Goal: Answer question/provide support

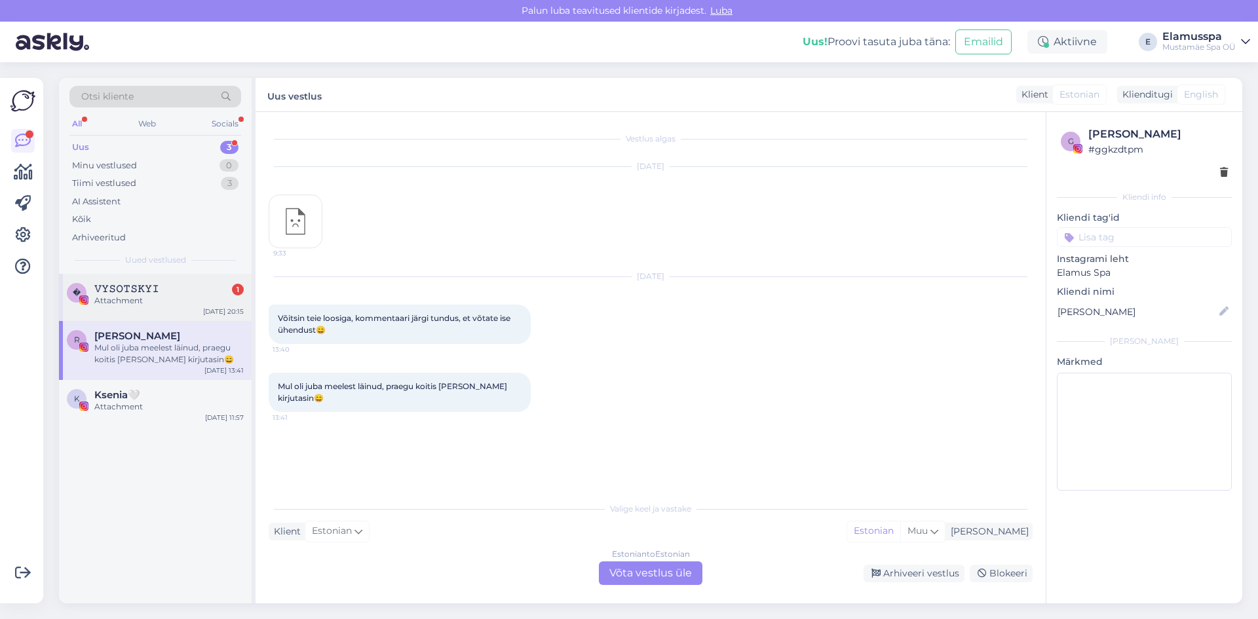
click at [170, 301] on div "Attachment" at bounding box center [168, 301] width 149 height 12
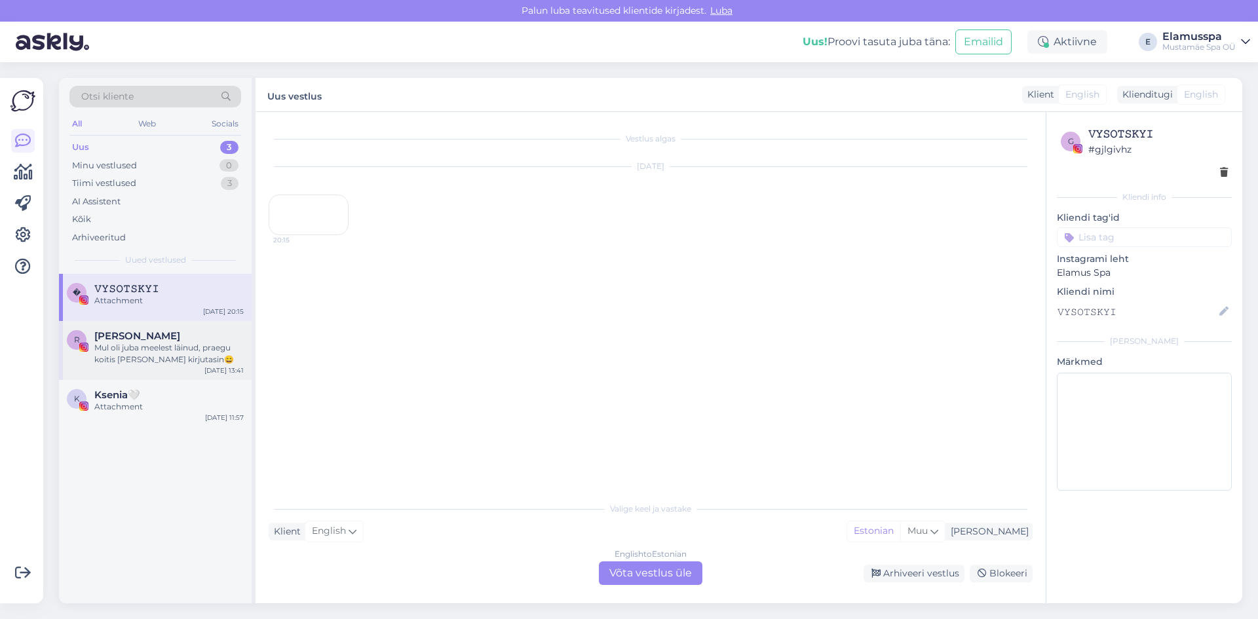
click at [182, 329] on div "R [PERSON_NAME] oli juba meelest läinud, praegu koitis [PERSON_NAME] kirjutasin…" at bounding box center [155, 350] width 193 height 59
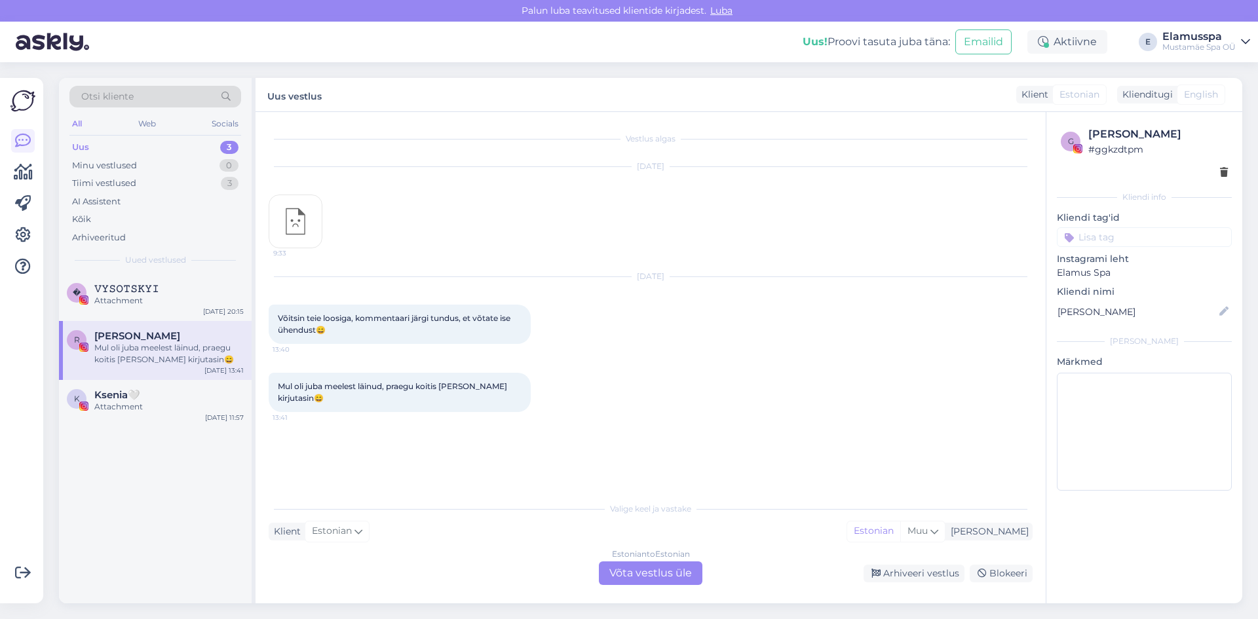
click at [666, 571] on div "Estonian to Estonian Võta vestlus üle" at bounding box center [650, 573] width 103 height 24
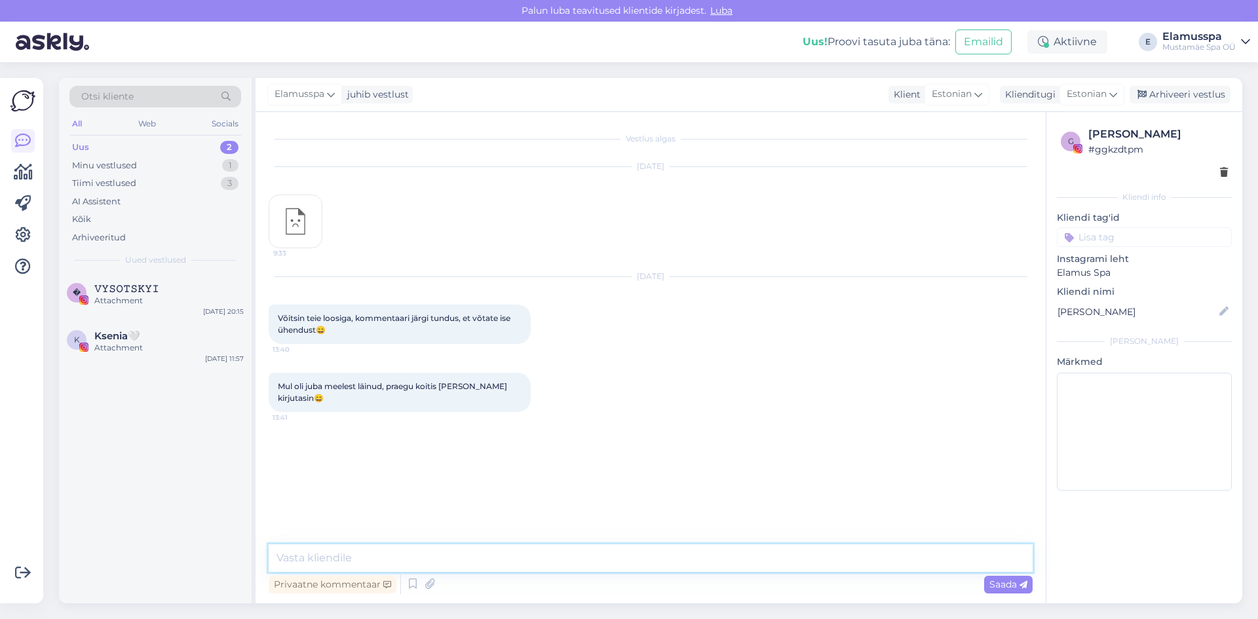
click at [685, 561] on textarea at bounding box center [651, 558] width 764 height 28
type textarea "Tere! Mis loosist jutt käib"
click at [291, 92] on span "Elamusspa" at bounding box center [299, 94] width 50 height 14
click at [326, 191] on div "[PERSON_NAME]" at bounding box center [340, 186] width 113 height 16
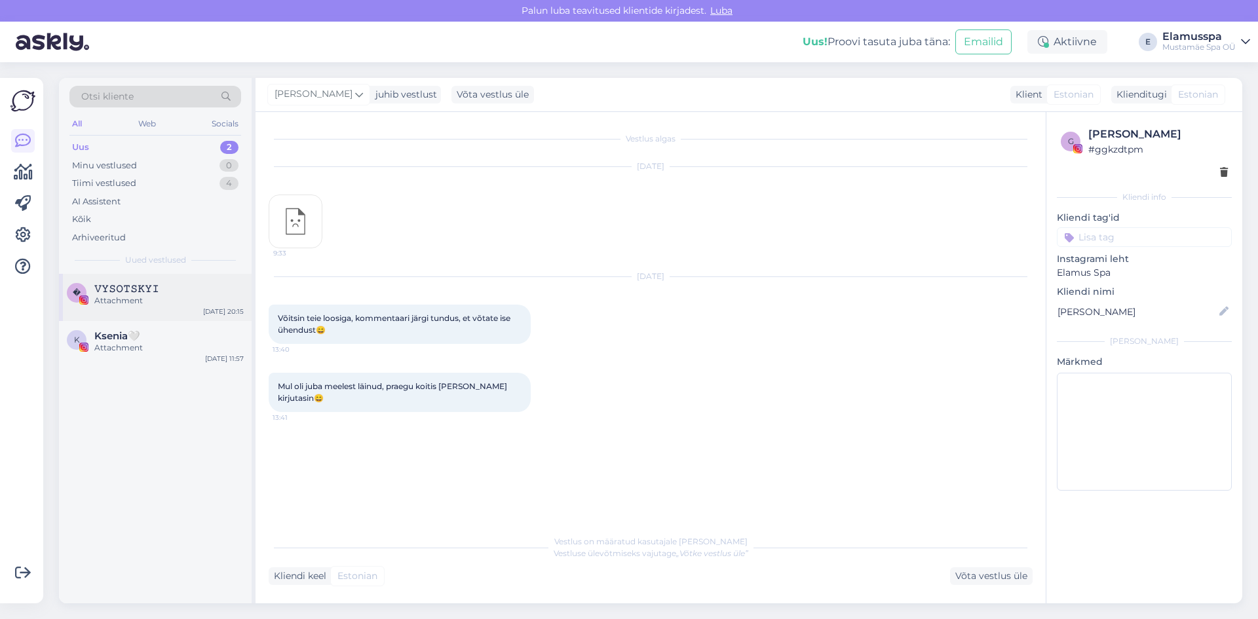
click at [193, 299] on div "Attachment" at bounding box center [168, 301] width 149 height 12
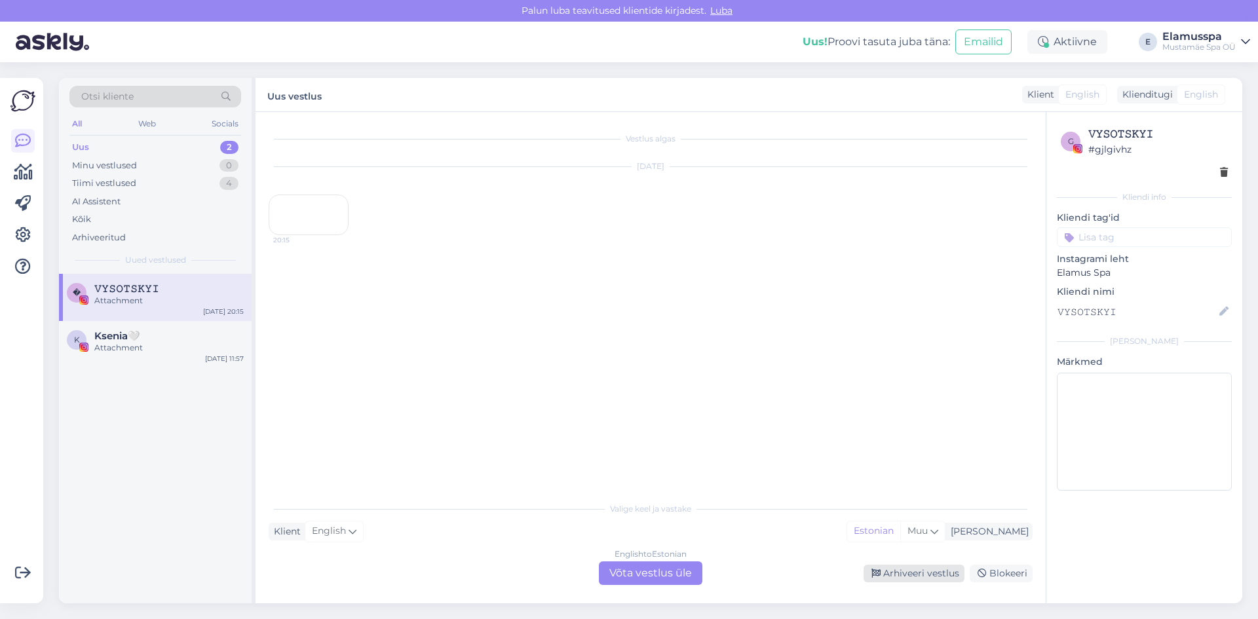
click at [876, 581] on div "Arhiveeri vestlus" at bounding box center [913, 574] width 101 height 18
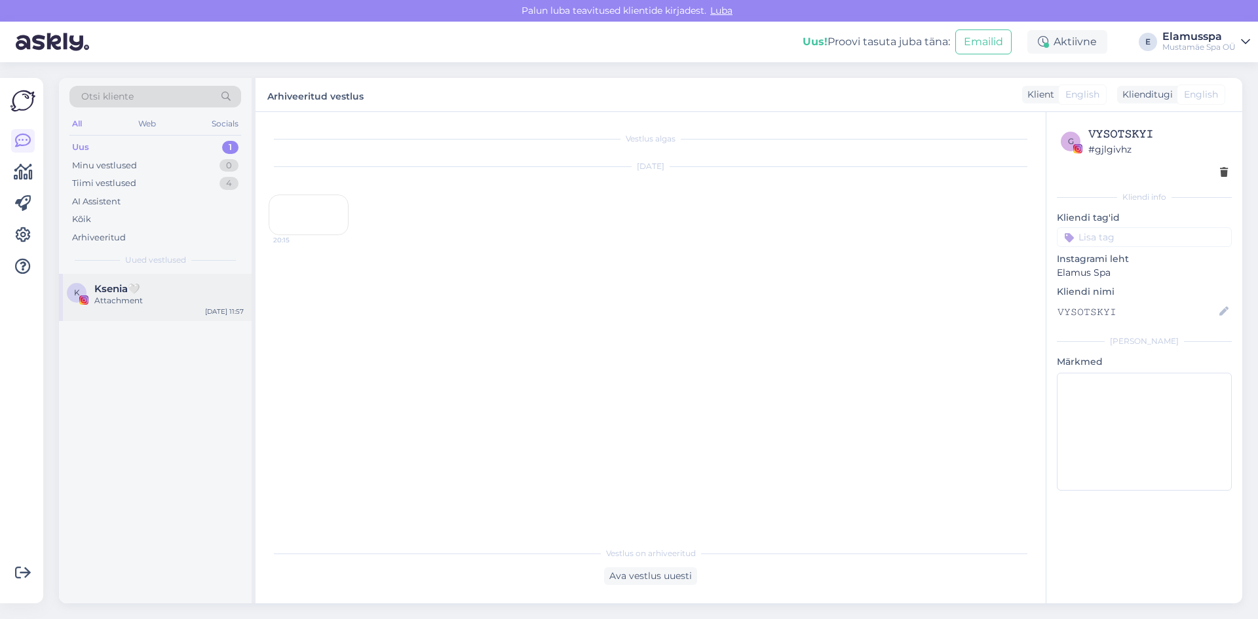
click at [184, 299] on div "Attachment" at bounding box center [168, 301] width 149 height 12
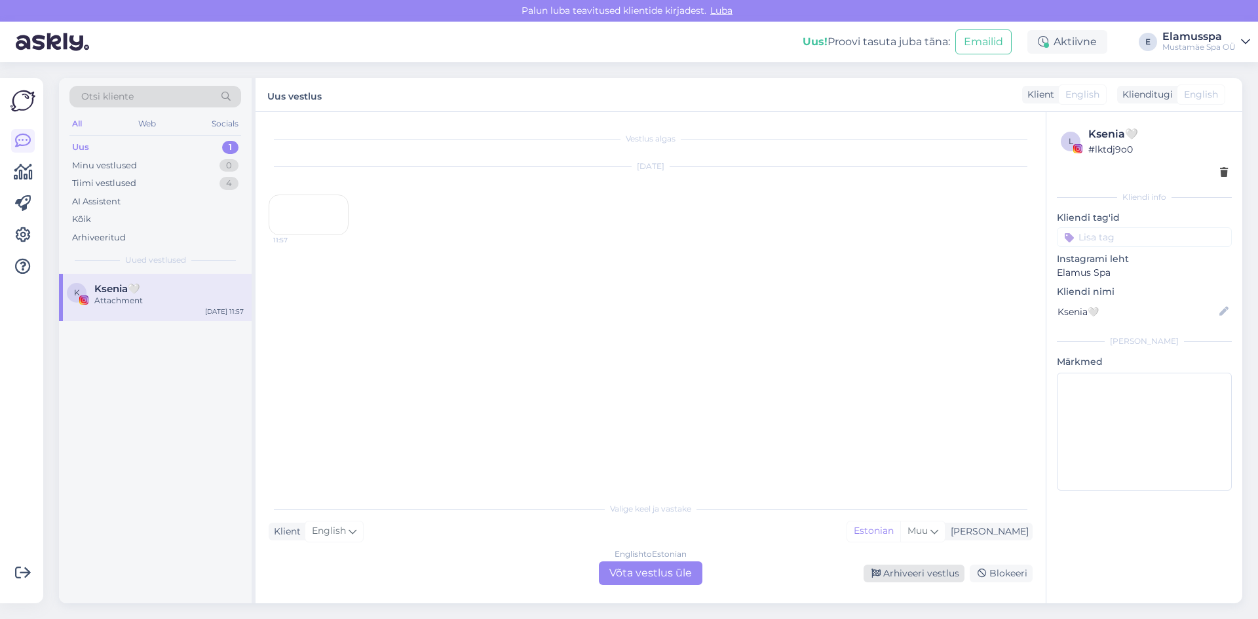
click at [893, 578] on div "Arhiveeri vestlus" at bounding box center [913, 574] width 101 height 18
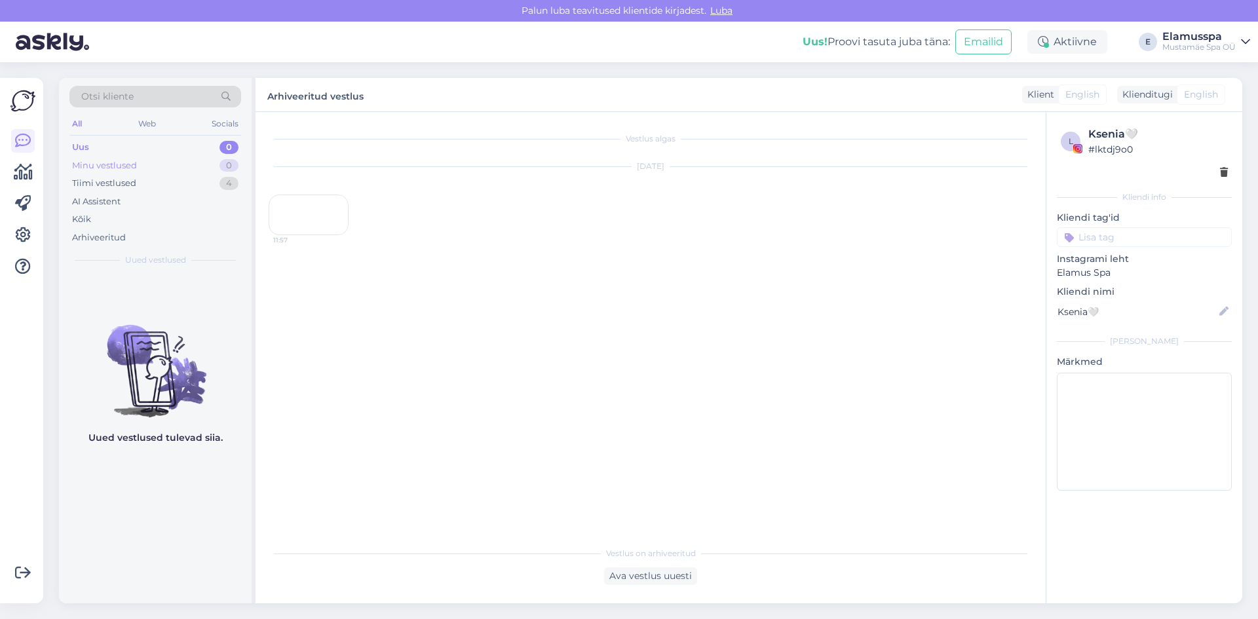
click at [210, 164] on div "Minu vestlused 0" at bounding box center [155, 166] width 172 height 18
click at [208, 149] on div "Uus 0" at bounding box center [155, 147] width 172 height 18
